Goal: Task Accomplishment & Management: Manage account settings

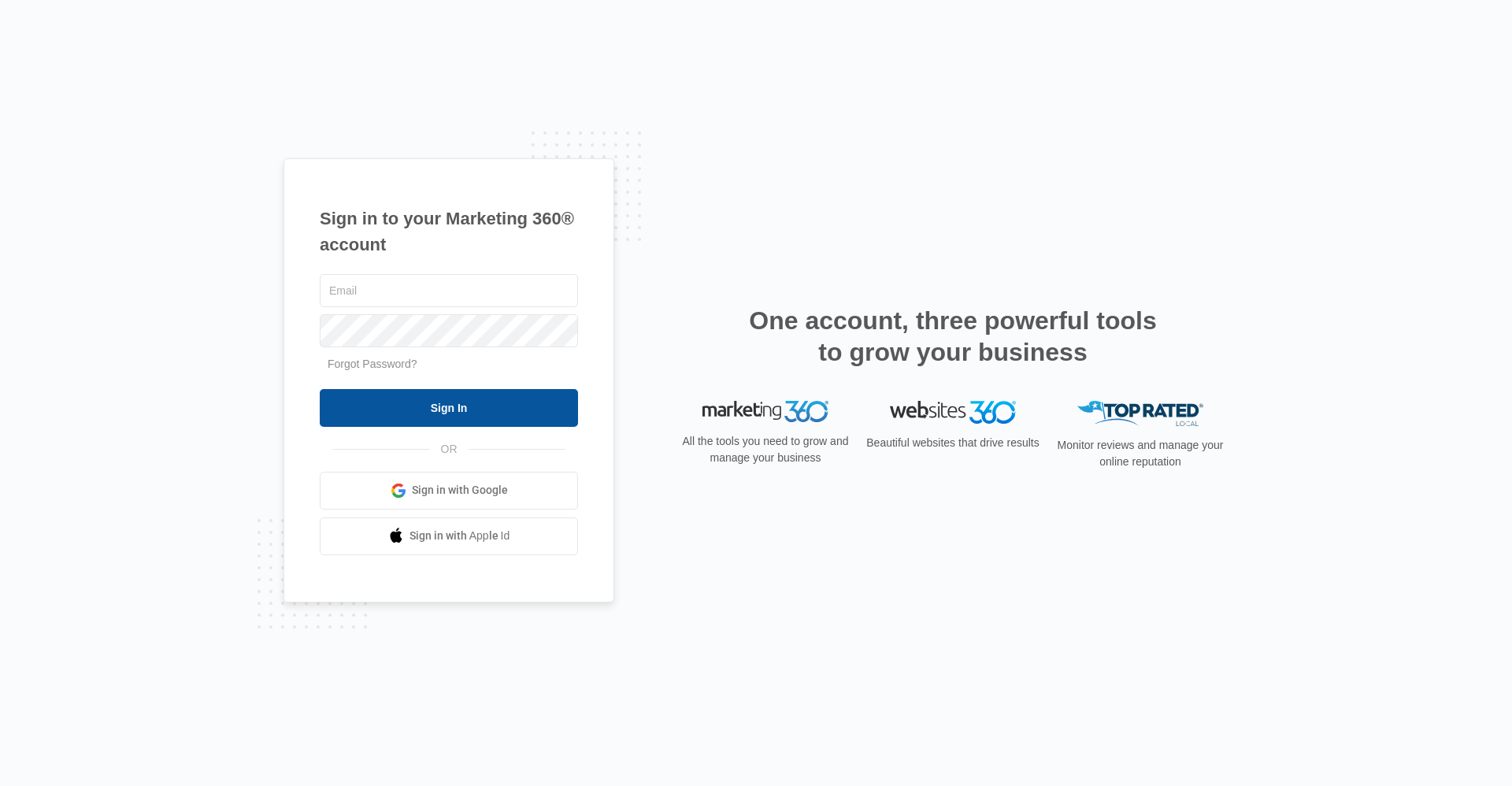
type input "[EMAIL_ADDRESS][DOMAIN_NAME]"
click at [437, 411] on input "Sign In" at bounding box center [448, 408] width 258 height 38
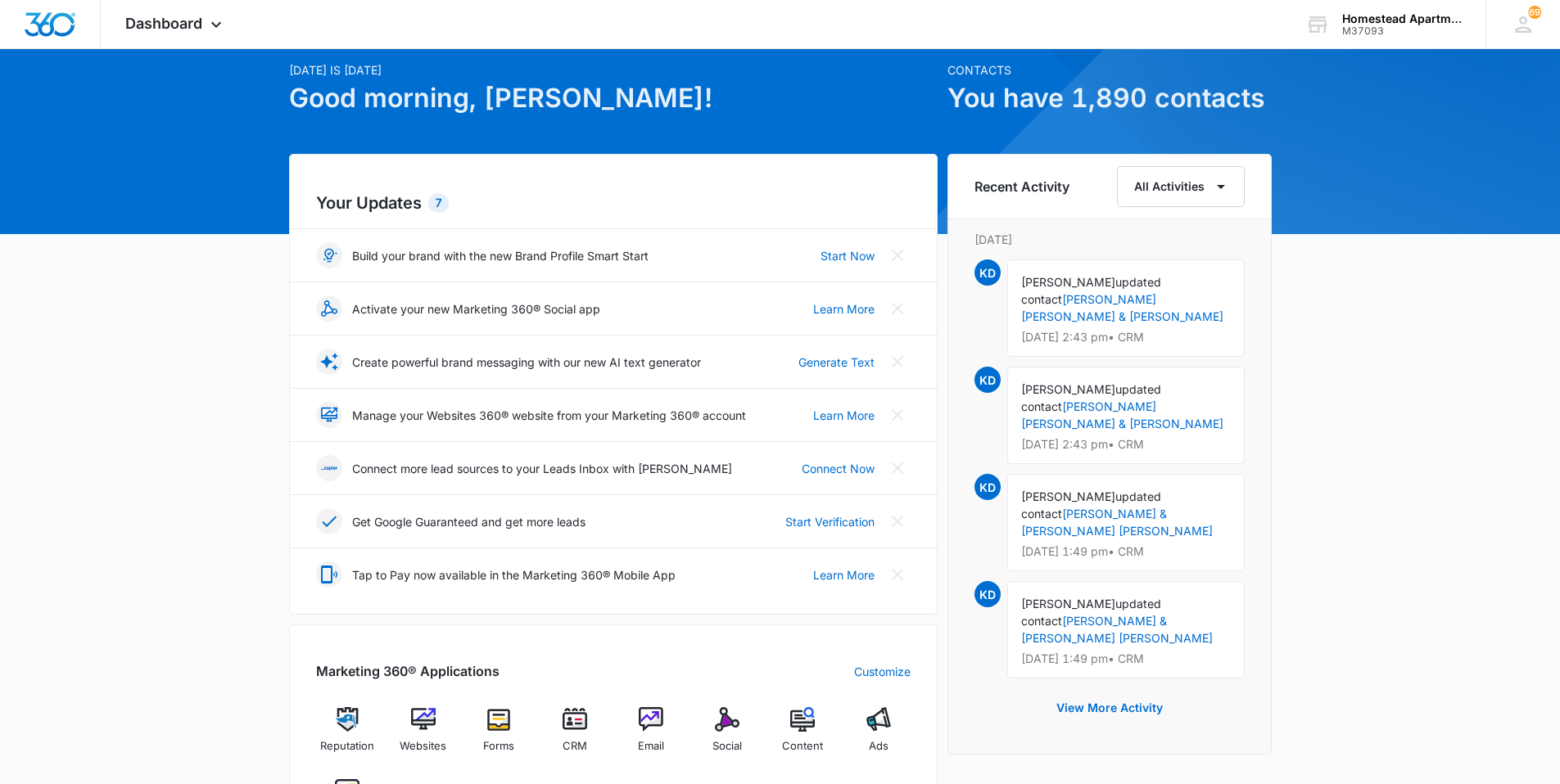
scroll to position [164, 0]
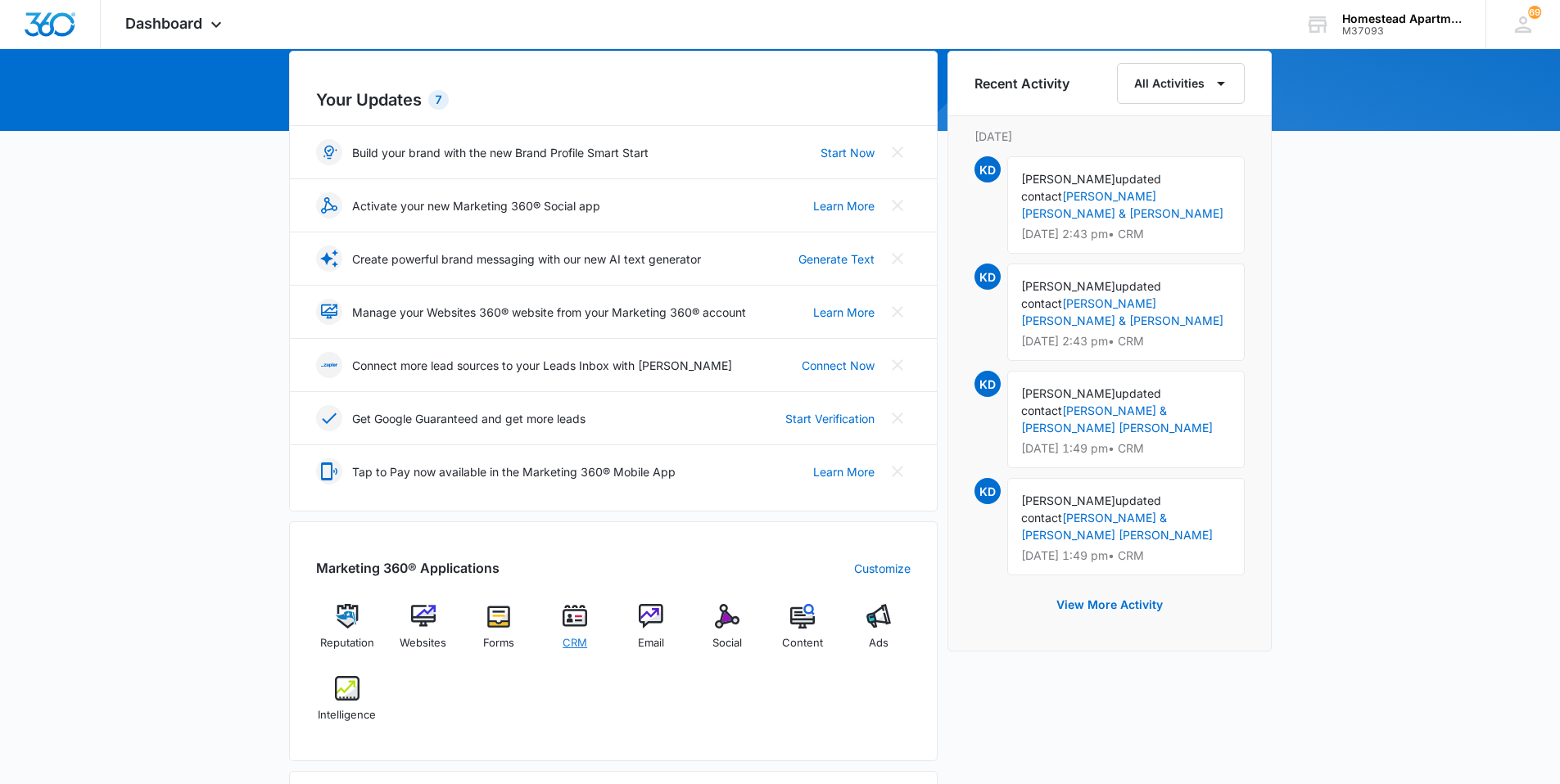
click at [571, 615] on img at bounding box center [575, 616] width 25 height 25
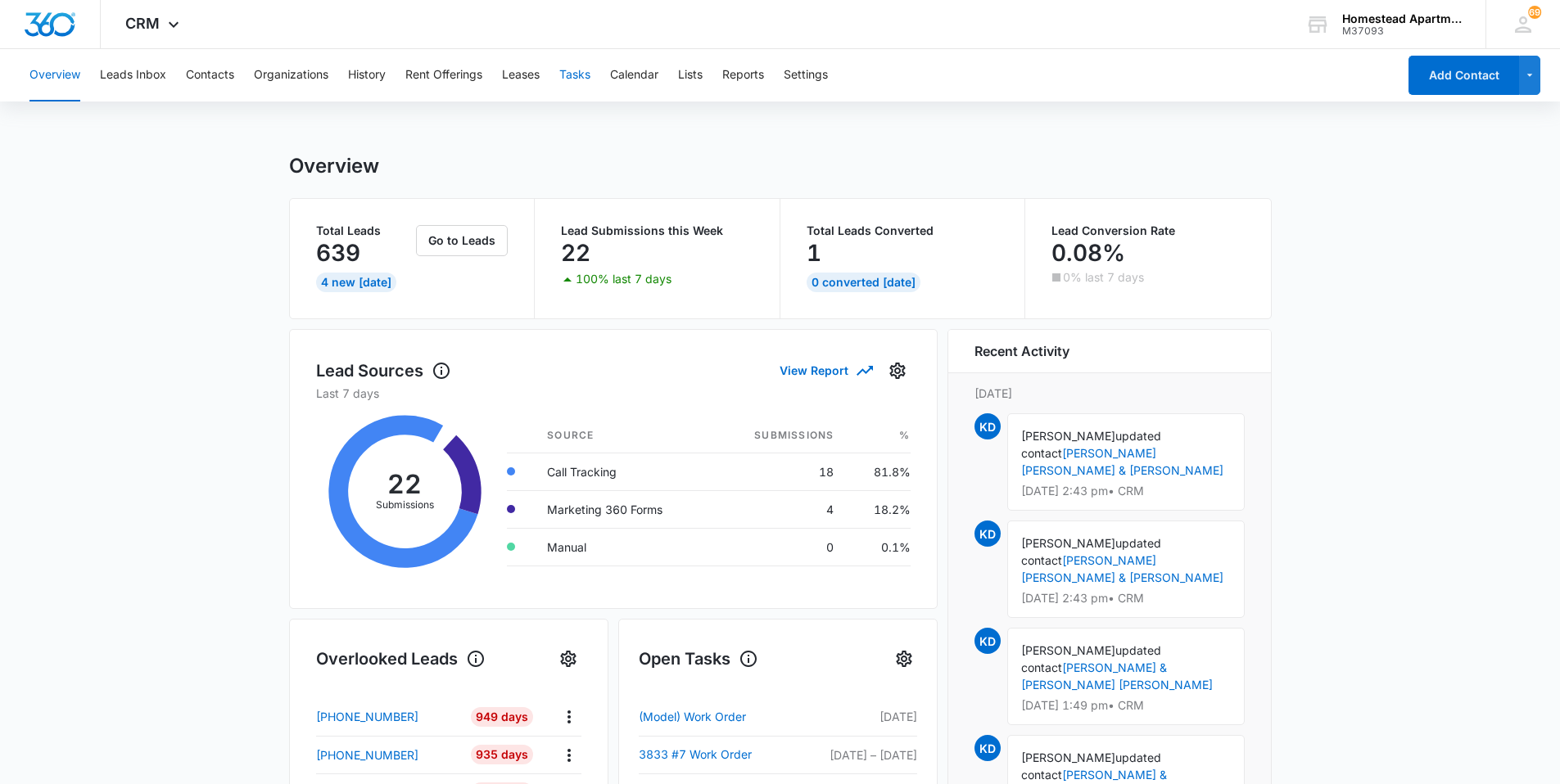
click at [578, 73] on button "Tasks" at bounding box center [575, 74] width 31 height 52
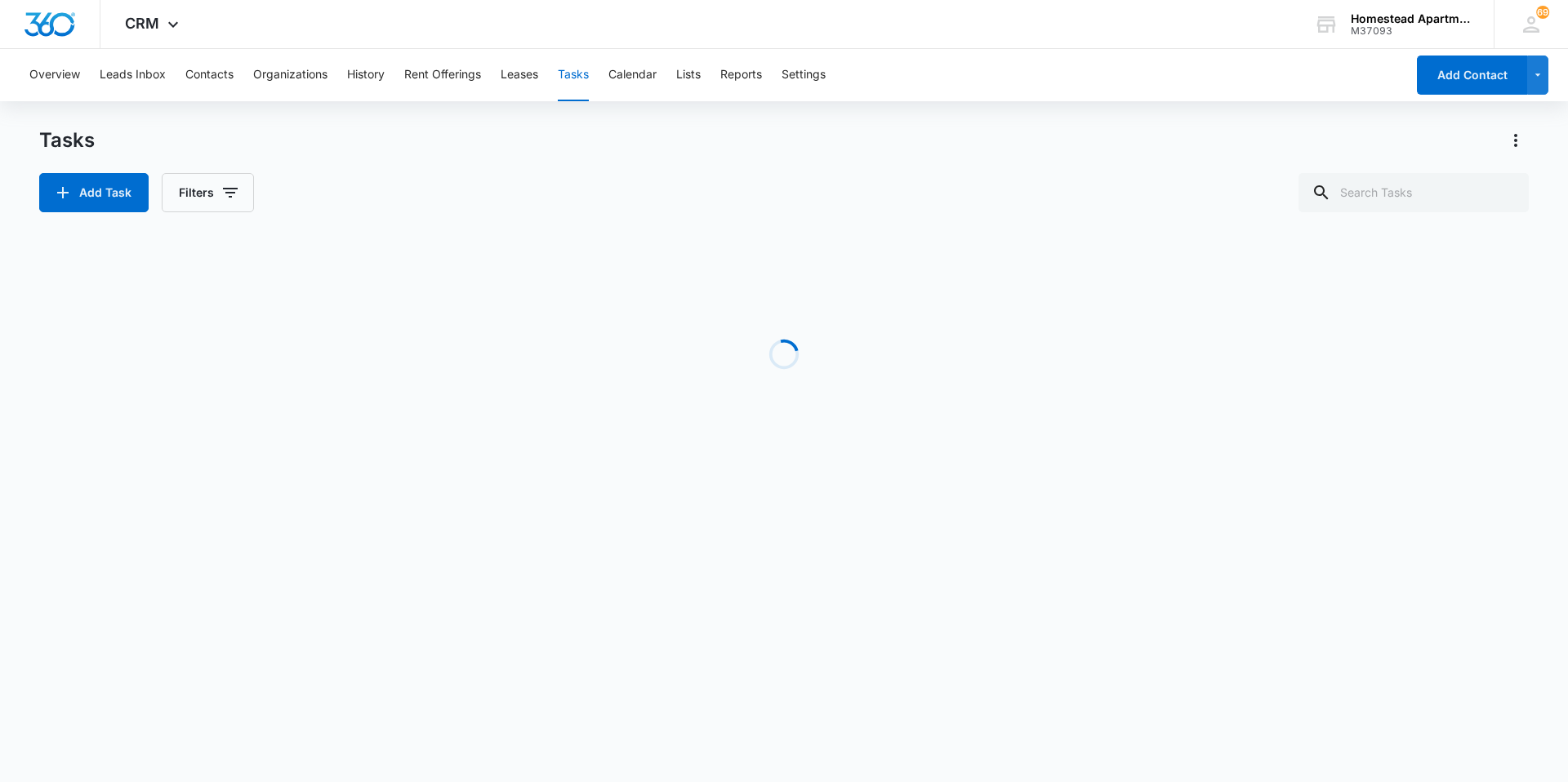
click at [576, 73] on button "Tasks" at bounding box center [574, 74] width 31 height 52
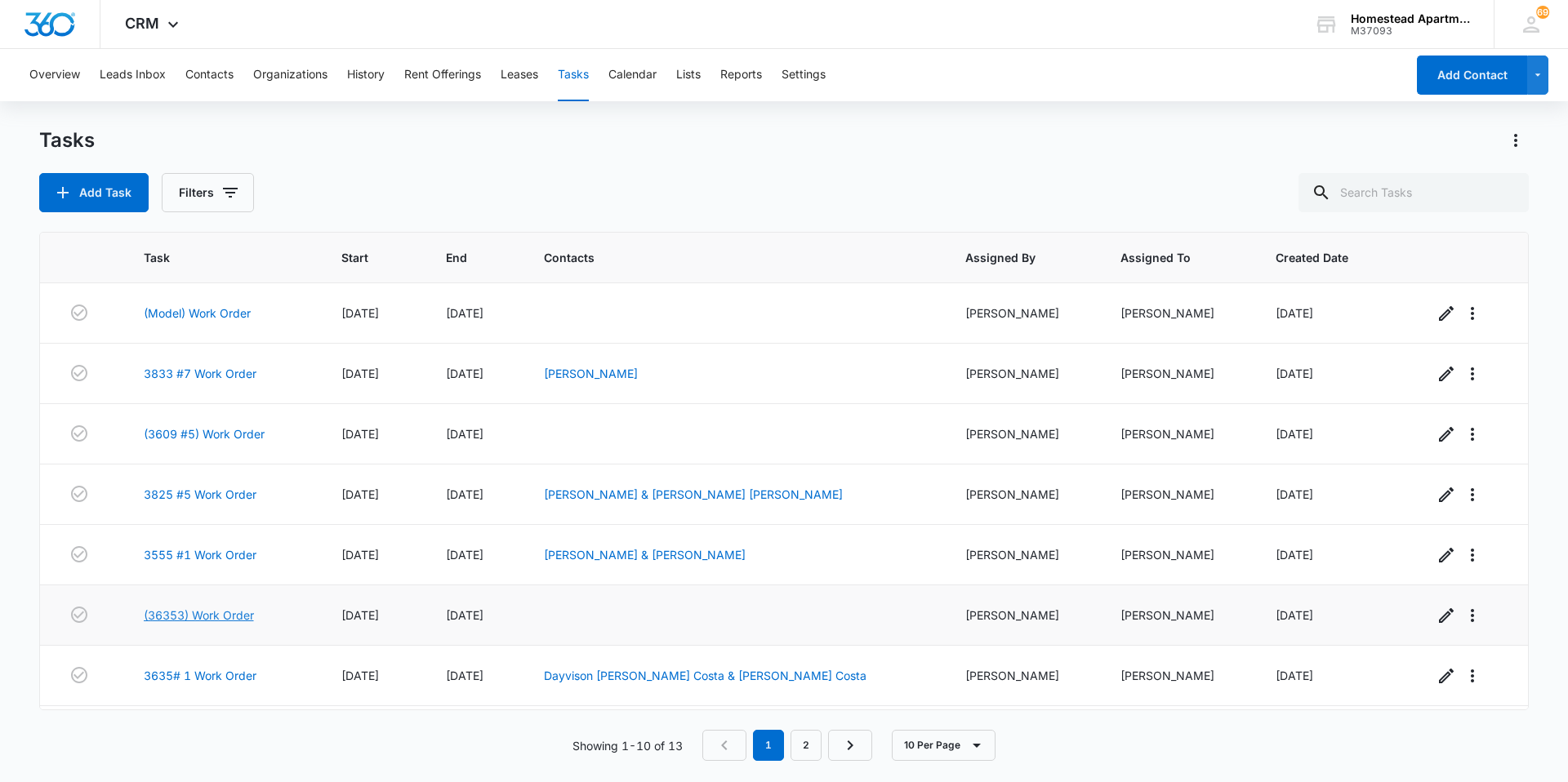
click at [244, 608] on link "(36353) Work Order" at bounding box center [199, 615] width 110 height 17
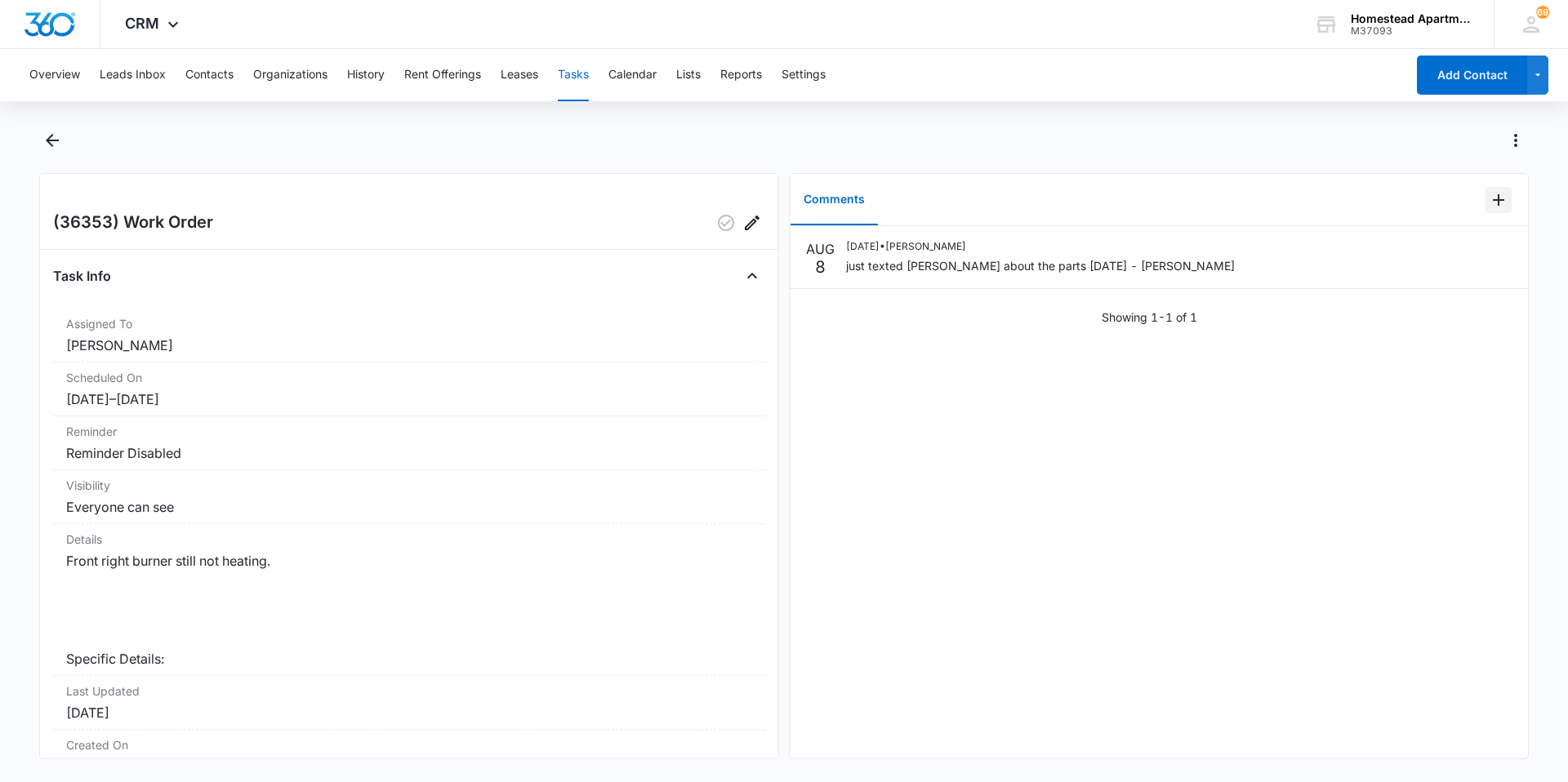
click at [1489, 194] on icon "Add Comment" at bounding box center [1499, 200] width 20 height 20
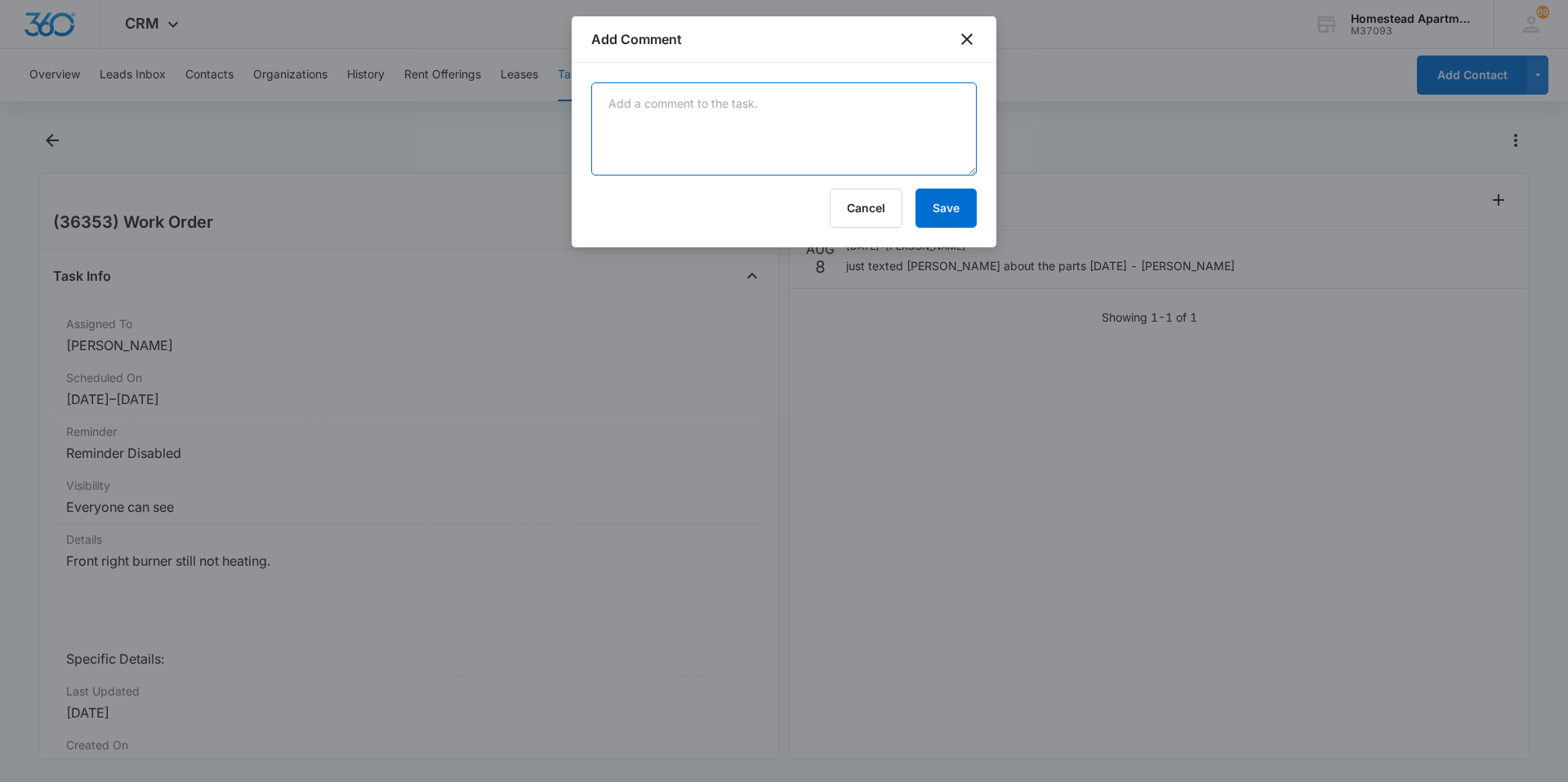
click at [703, 118] on textarea at bounding box center [784, 129] width 386 height 93
type textarea "JND wil be out on 8/18/2025"
click at [952, 210] on button "Save" at bounding box center [946, 208] width 61 height 40
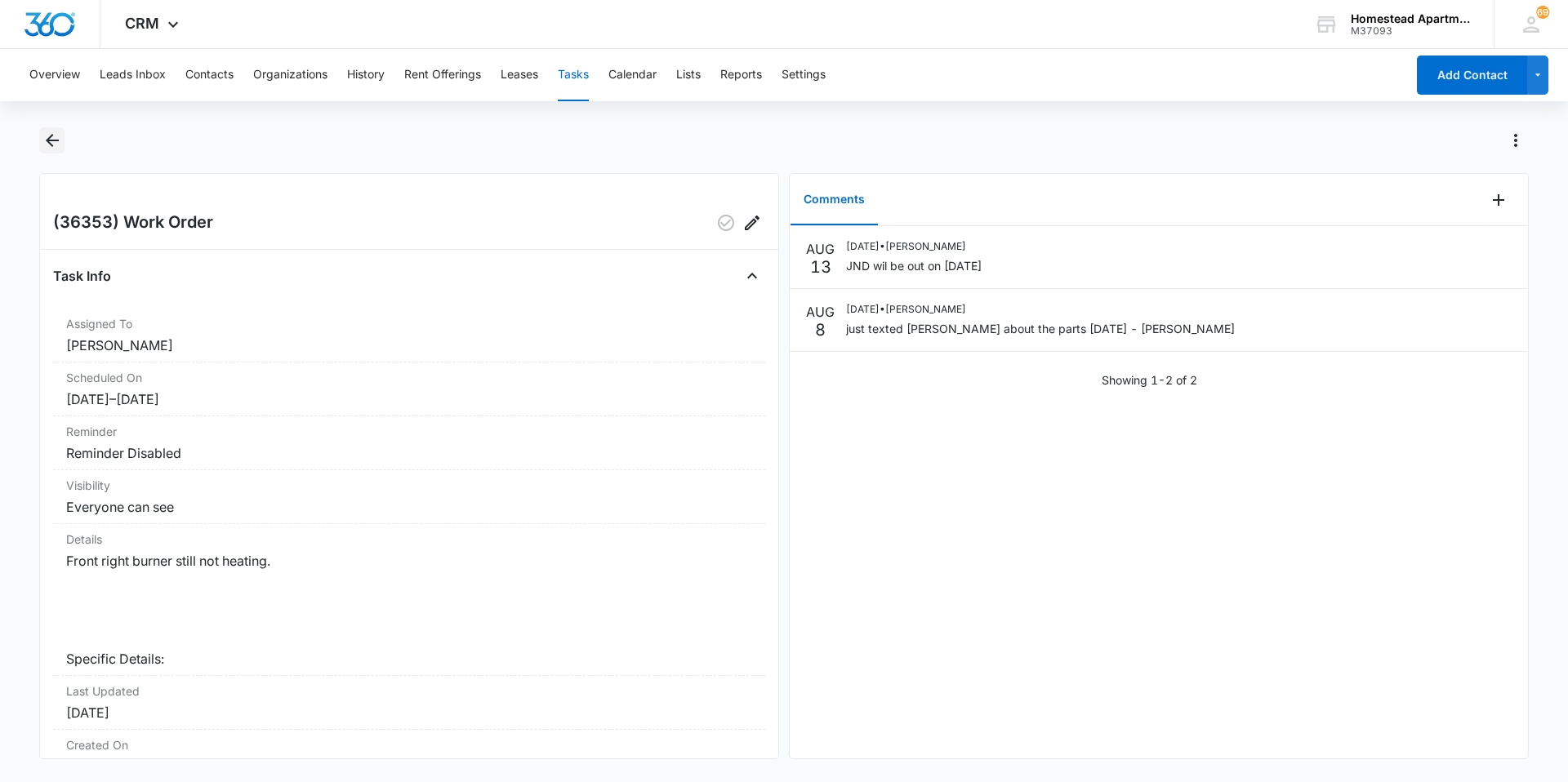
click at [56, 134] on icon "Back" at bounding box center [53, 141] width 20 height 20
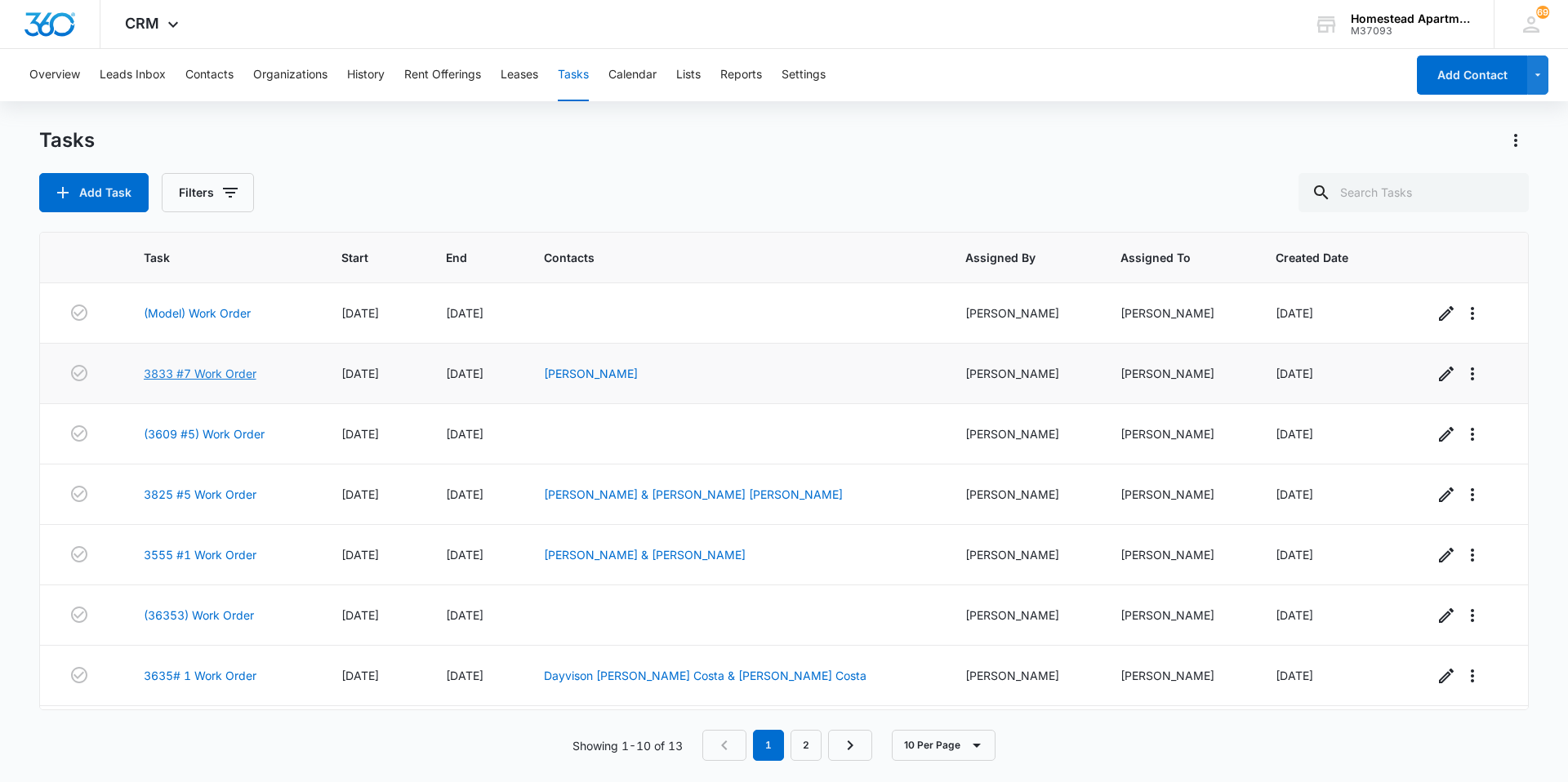
click at [193, 372] on link "3833 #7 Work Order" at bounding box center [200, 373] width 113 height 17
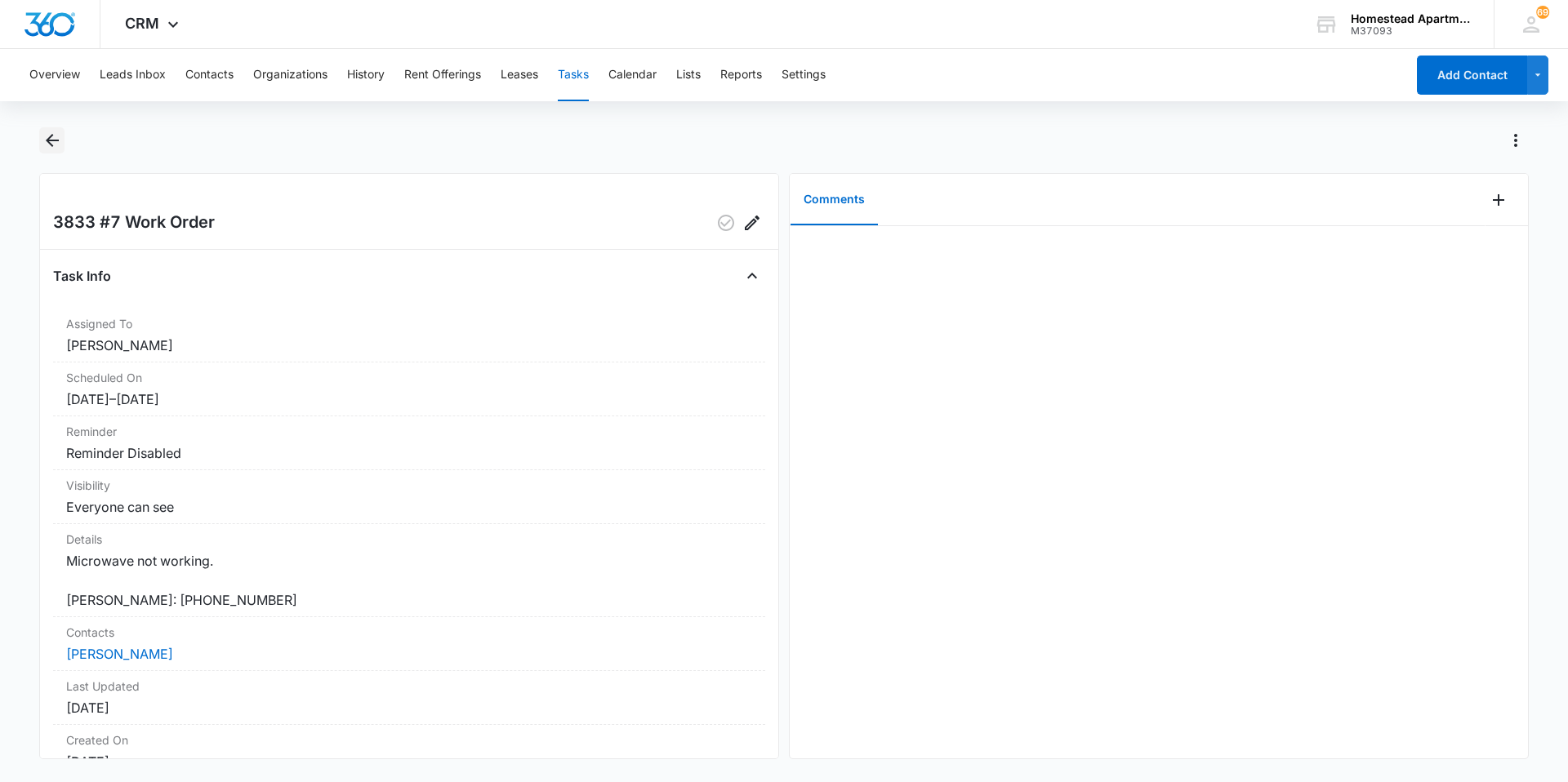
click at [54, 138] on icon "Back" at bounding box center [53, 141] width 20 height 20
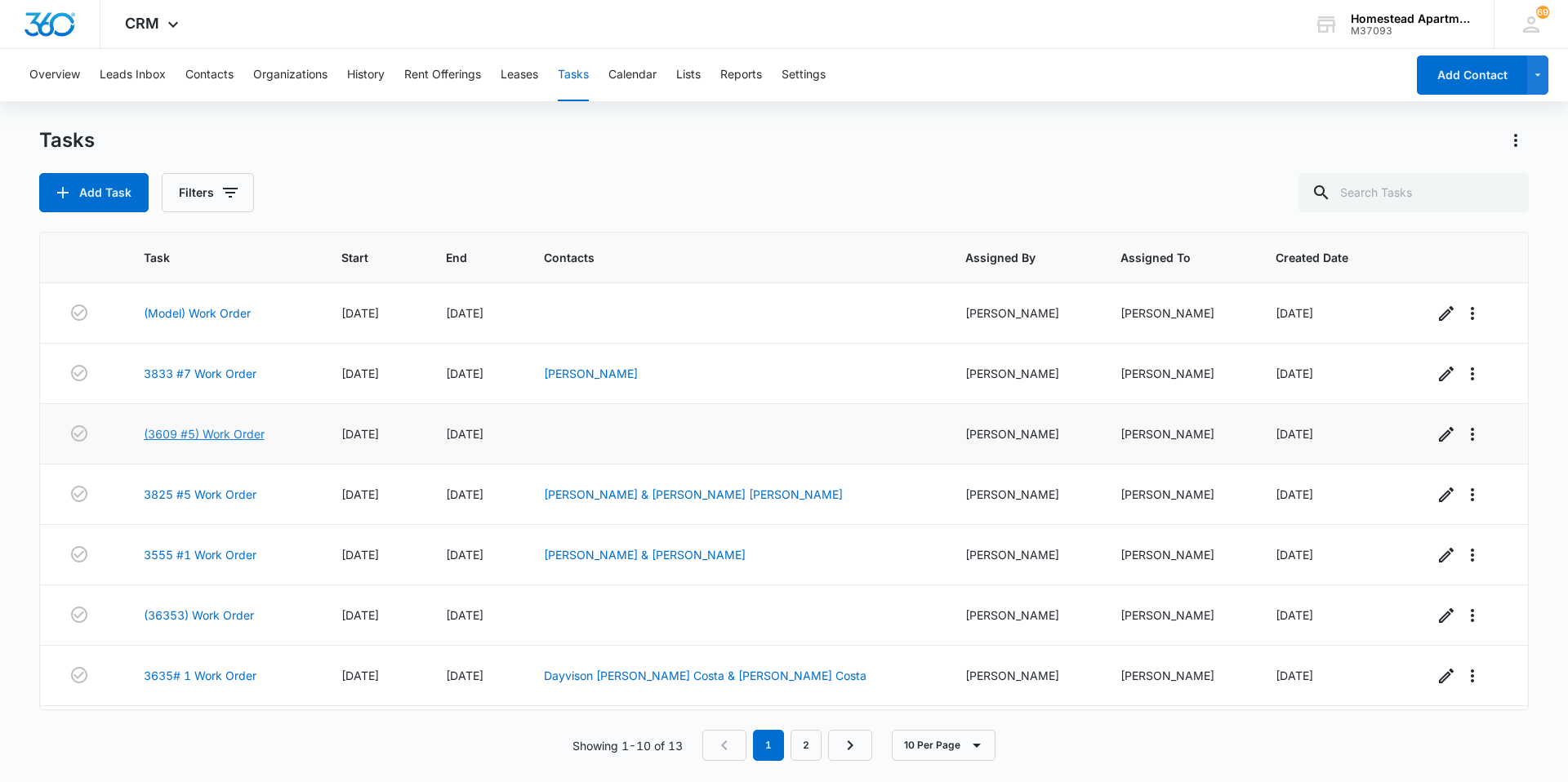
click at [247, 426] on link "(3609 #5) Work Order" at bounding box center [204, 433] width 121 height 17
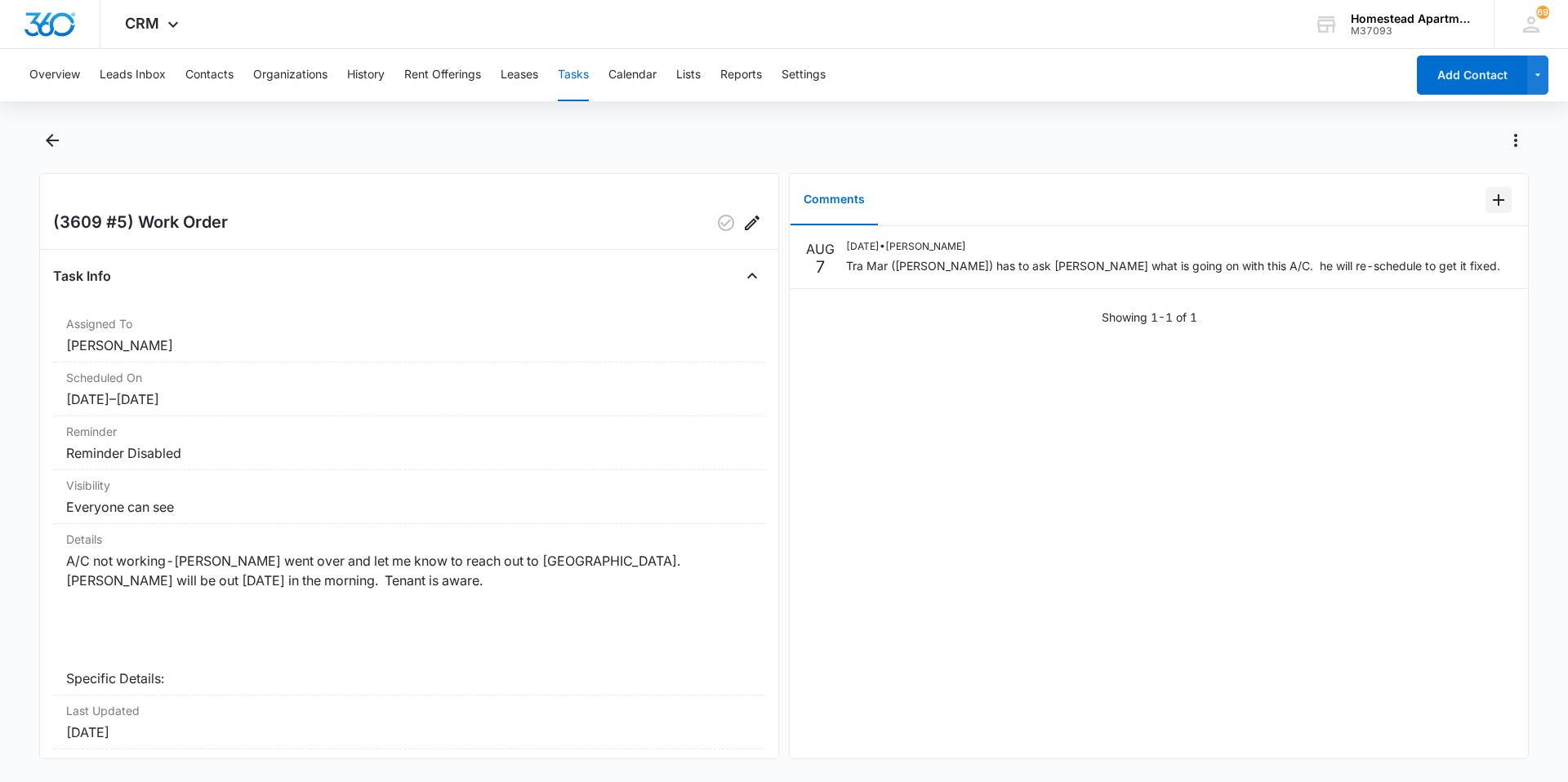
click at [1493, 200] on icon "Add Comment" at bounding box center [1499, 200] width 12 height 12
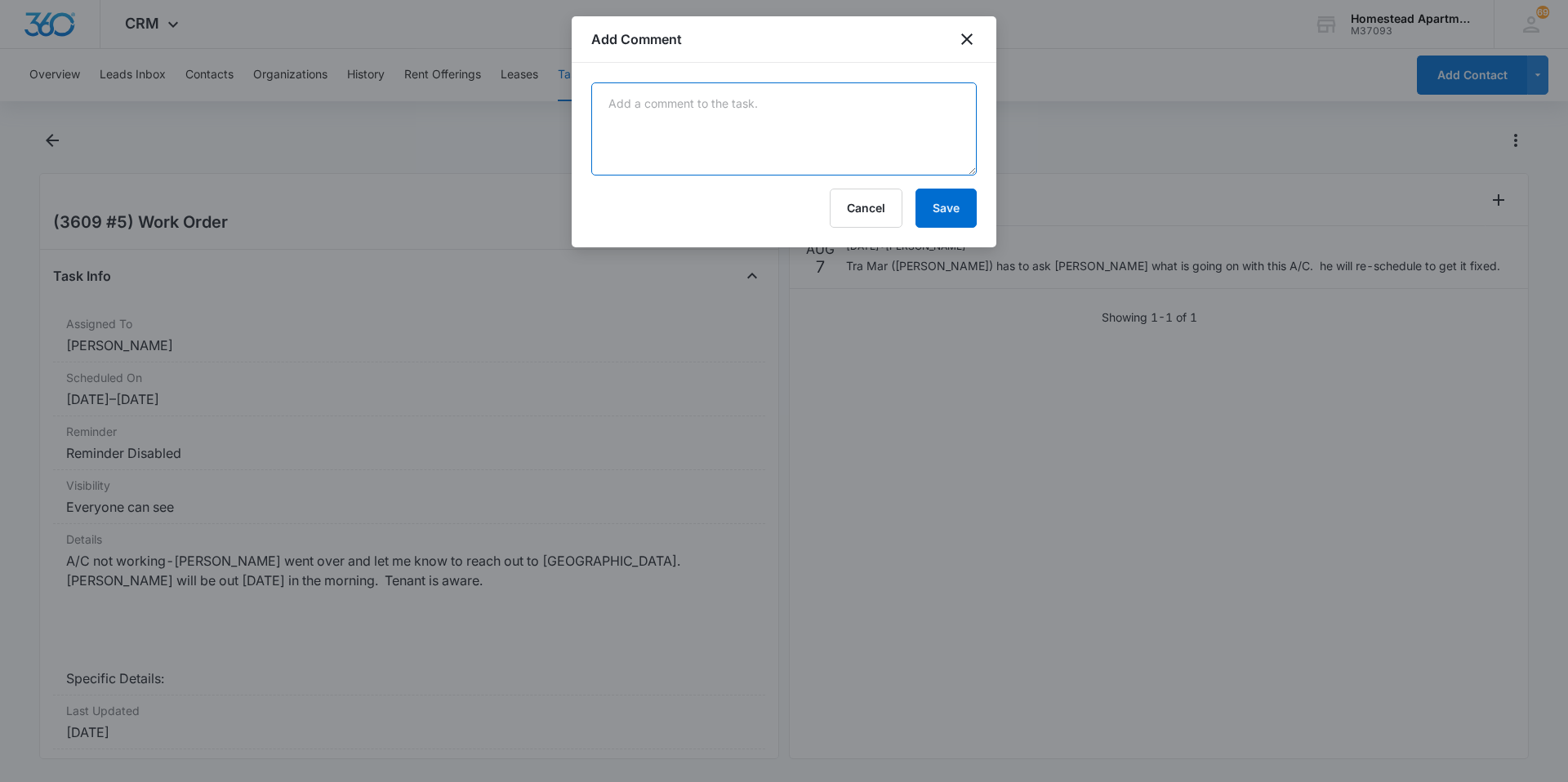
click at [668, 131] on textarea at bounding box center [784, 129] width 386 height 93
type textarea "Reached back out to Tra Mar-they are still trying to figure out what is going o…"
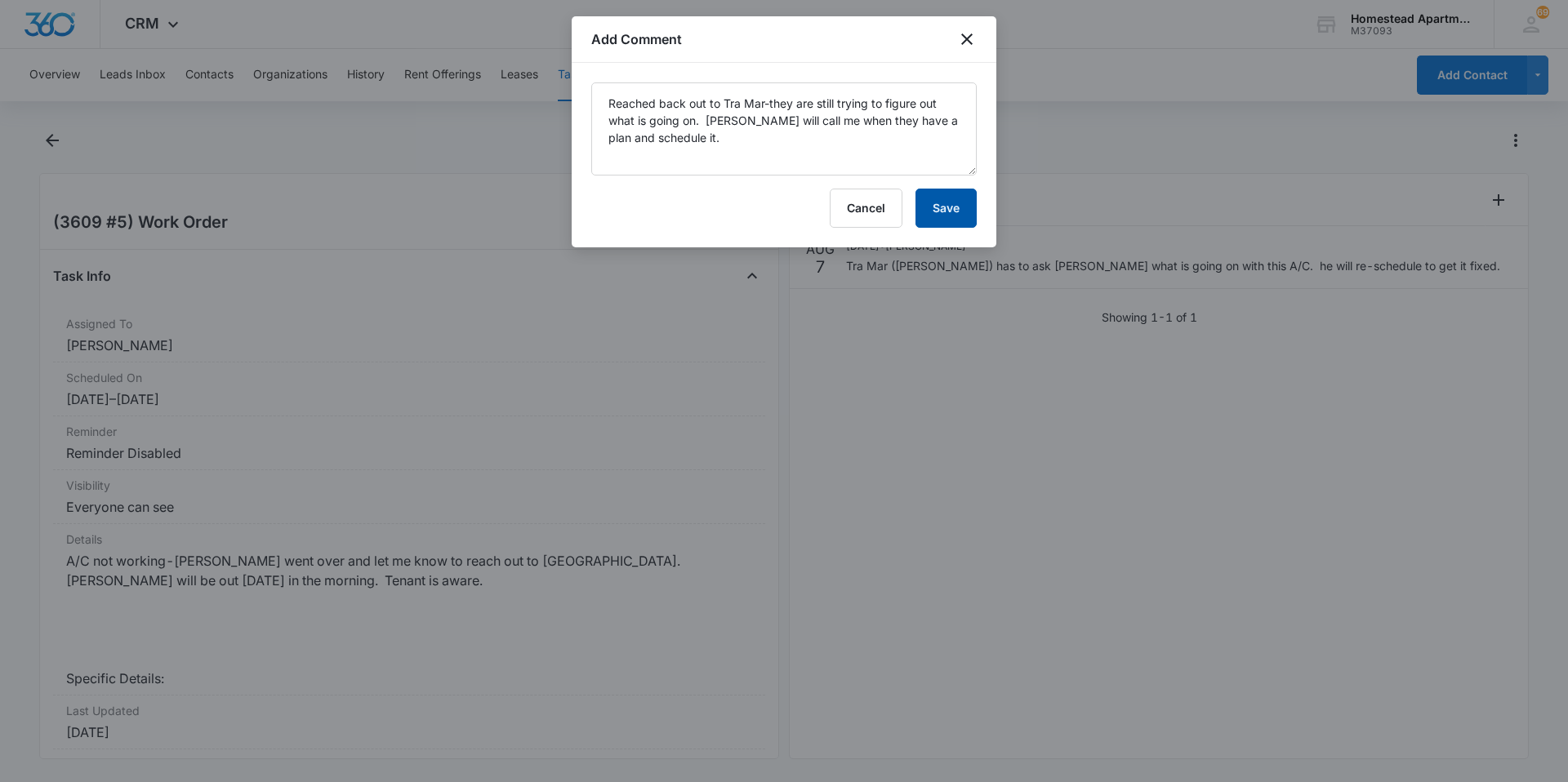
click at [950, 209] on button "Save" at bounding box center [946, 208] width 61 height 40
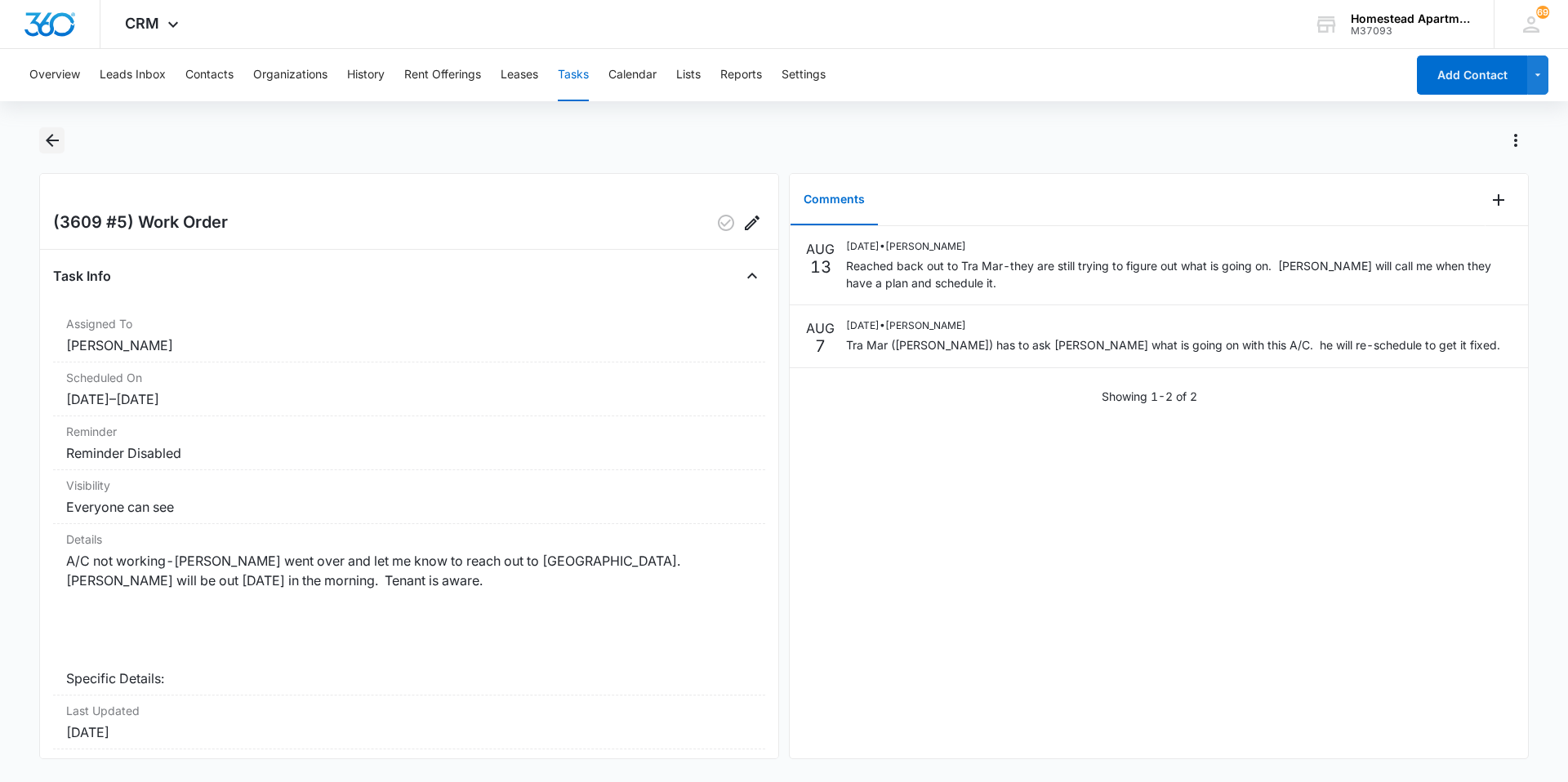
click at [55, 138] on icon "Back" at bounding box center [53, 141] width 20 height 20
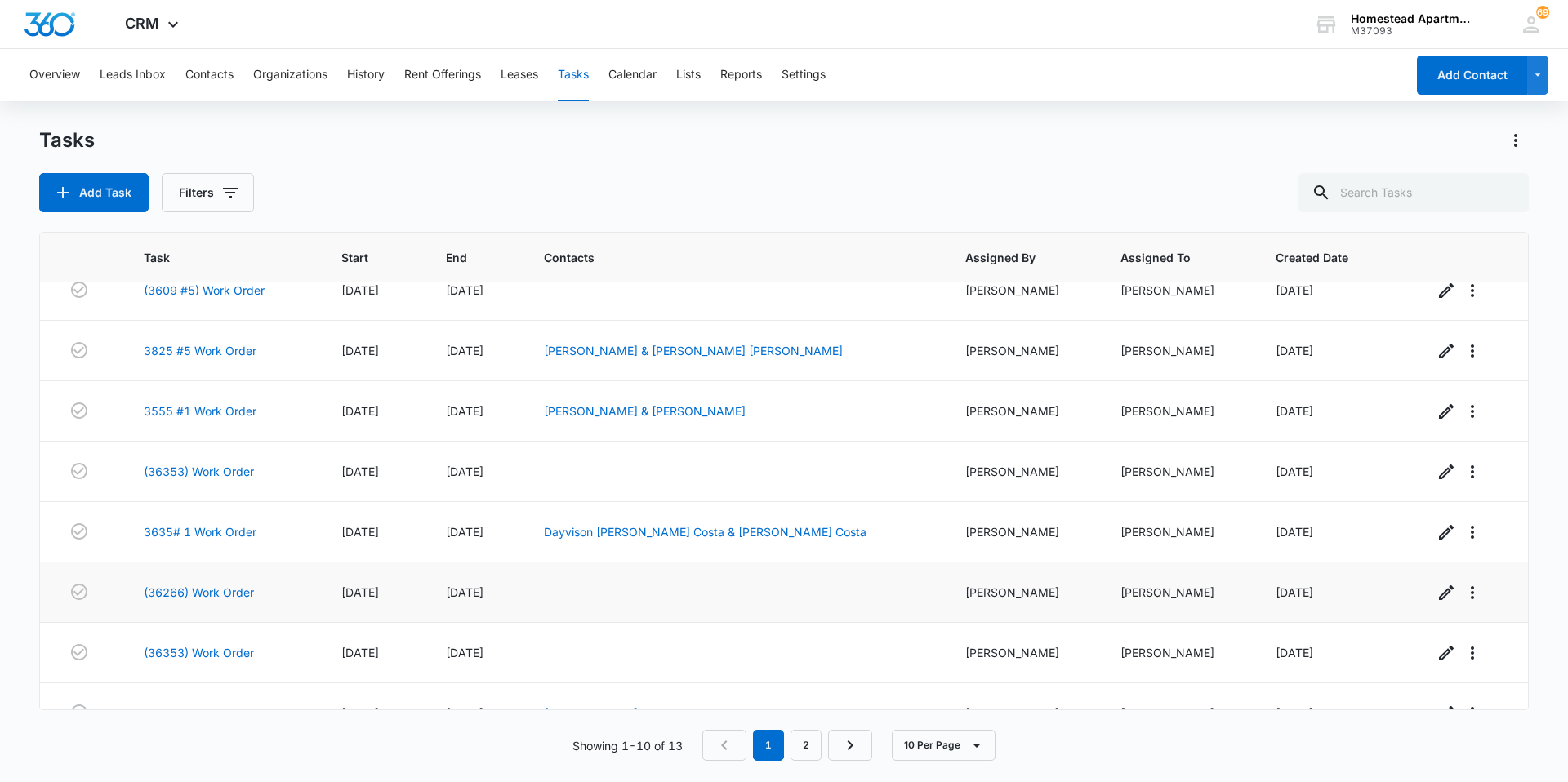
scroll to position [163, 0]
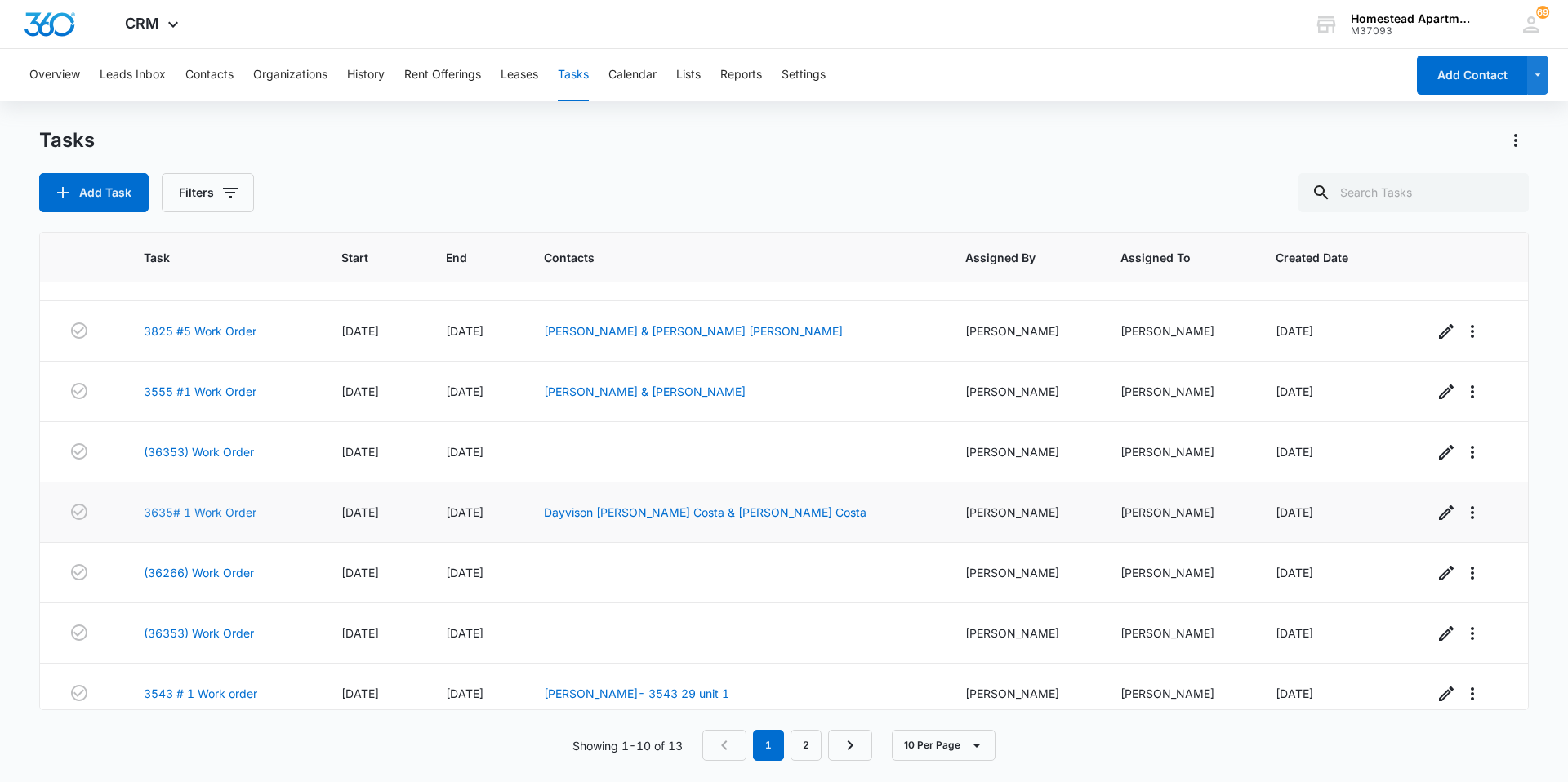
click at [170, 506] on link "3635# 1 Work Order" at bounding box center [200, 512] width 113 height 17
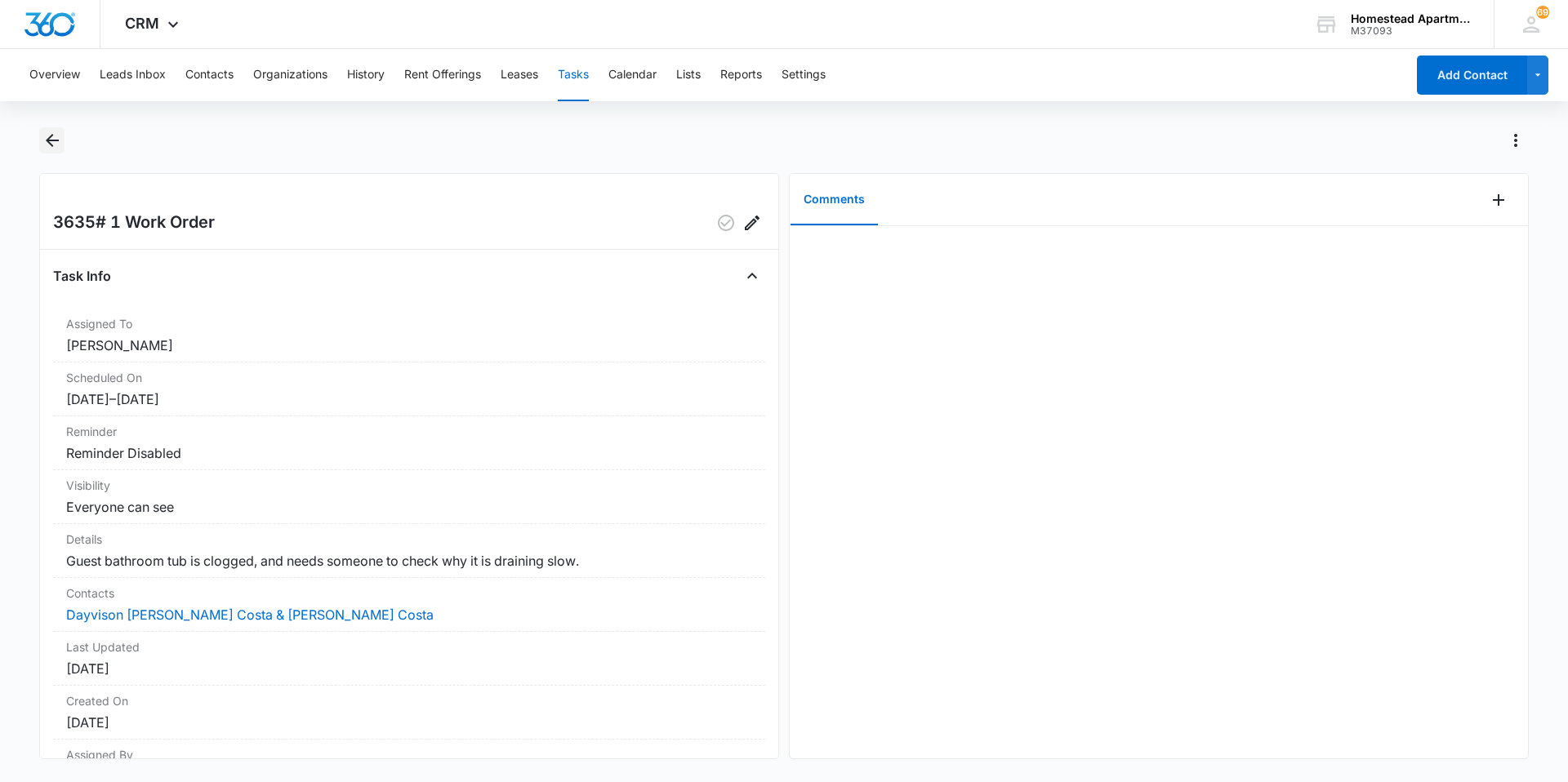
click at [45, 131] on icon "Back" at bounding box center [53, 141] width 20 height 20
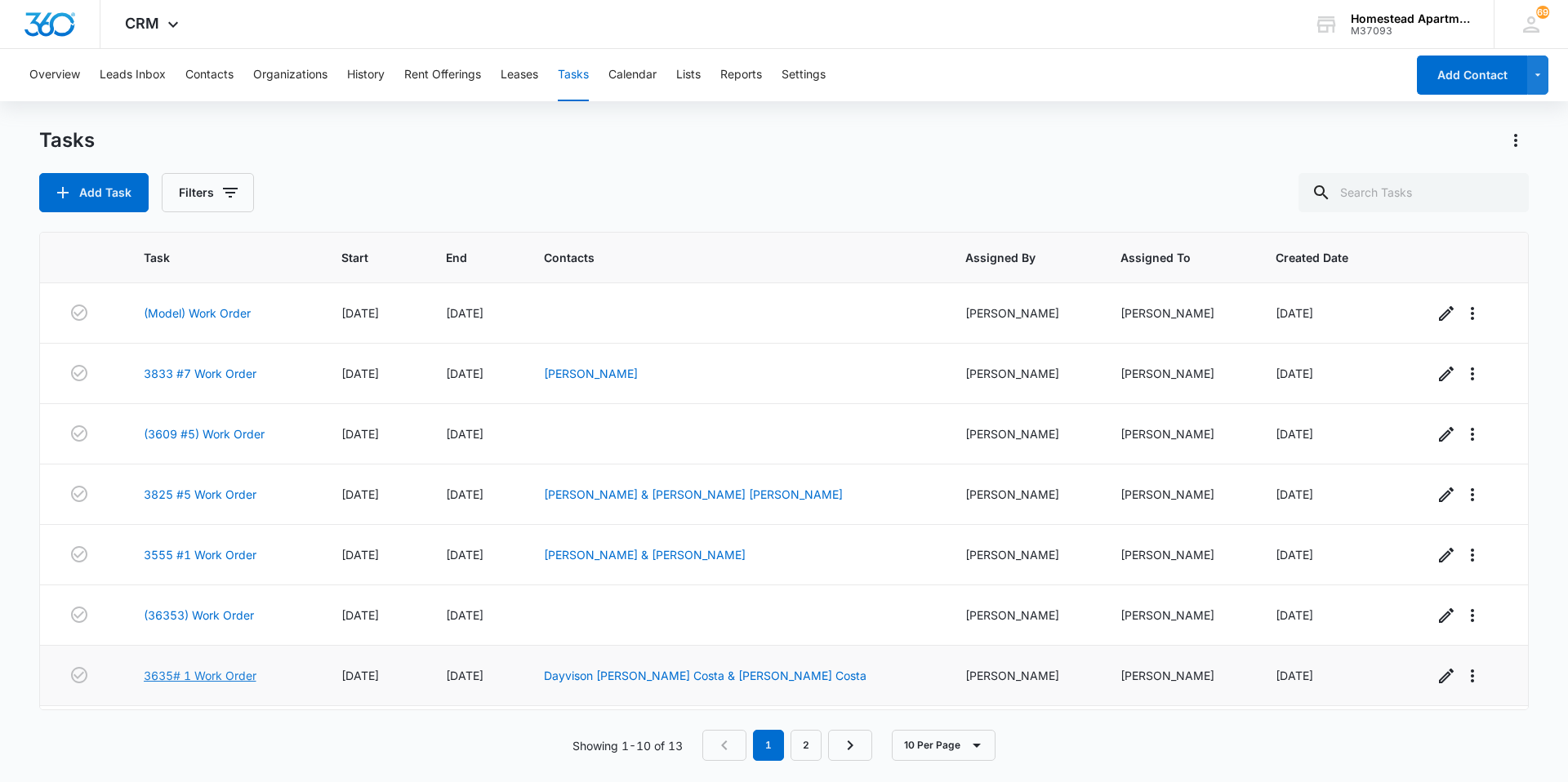
click at [188, 676] on link "3635# 1 Work Order" at bounding box center [200, 676] width 113 height 17
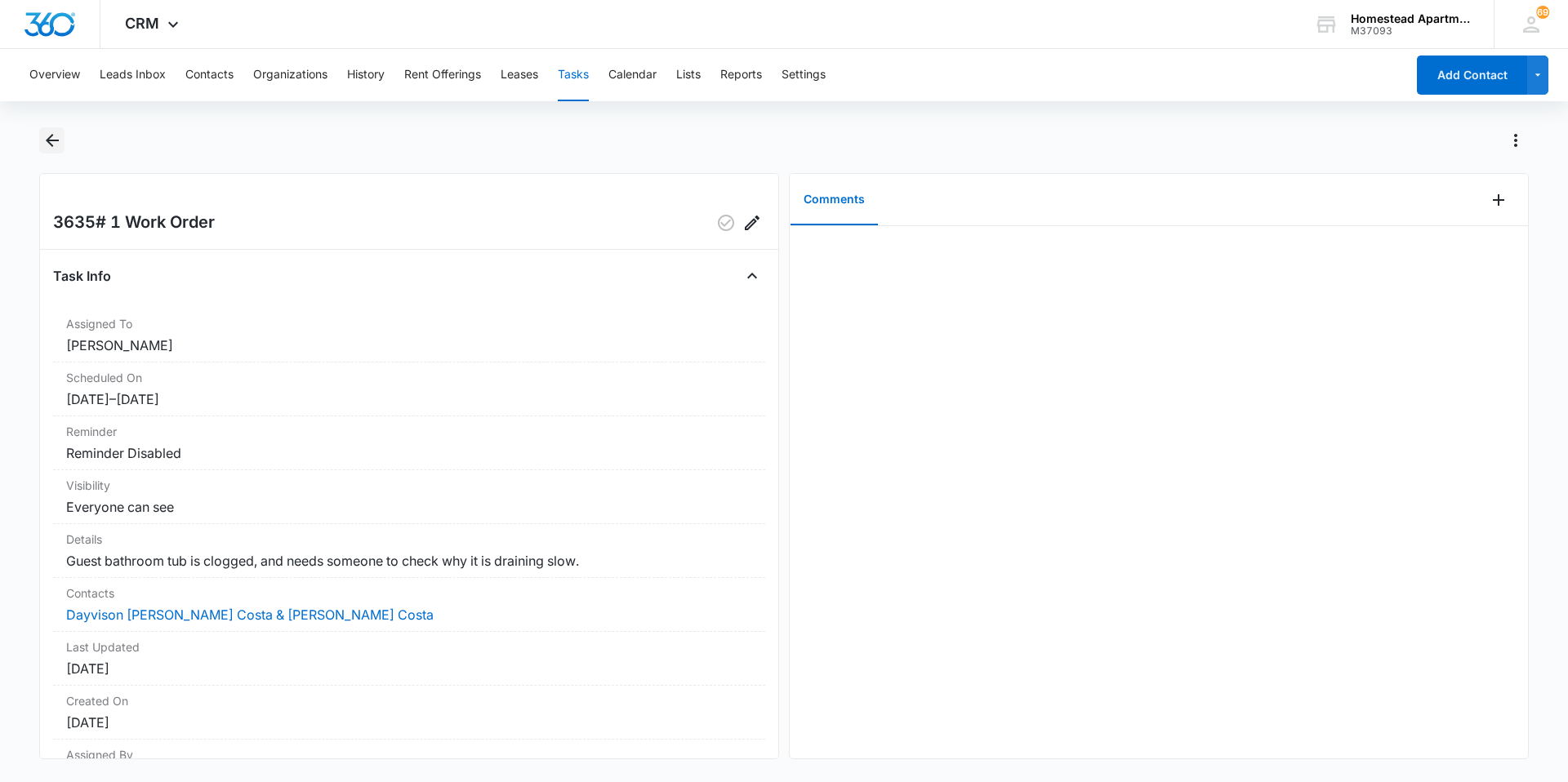
click at [49, 136] on icon "Back" at bounding box center [52, 141] width 13 height 13
